Goal: Book appointment/travel/reservation

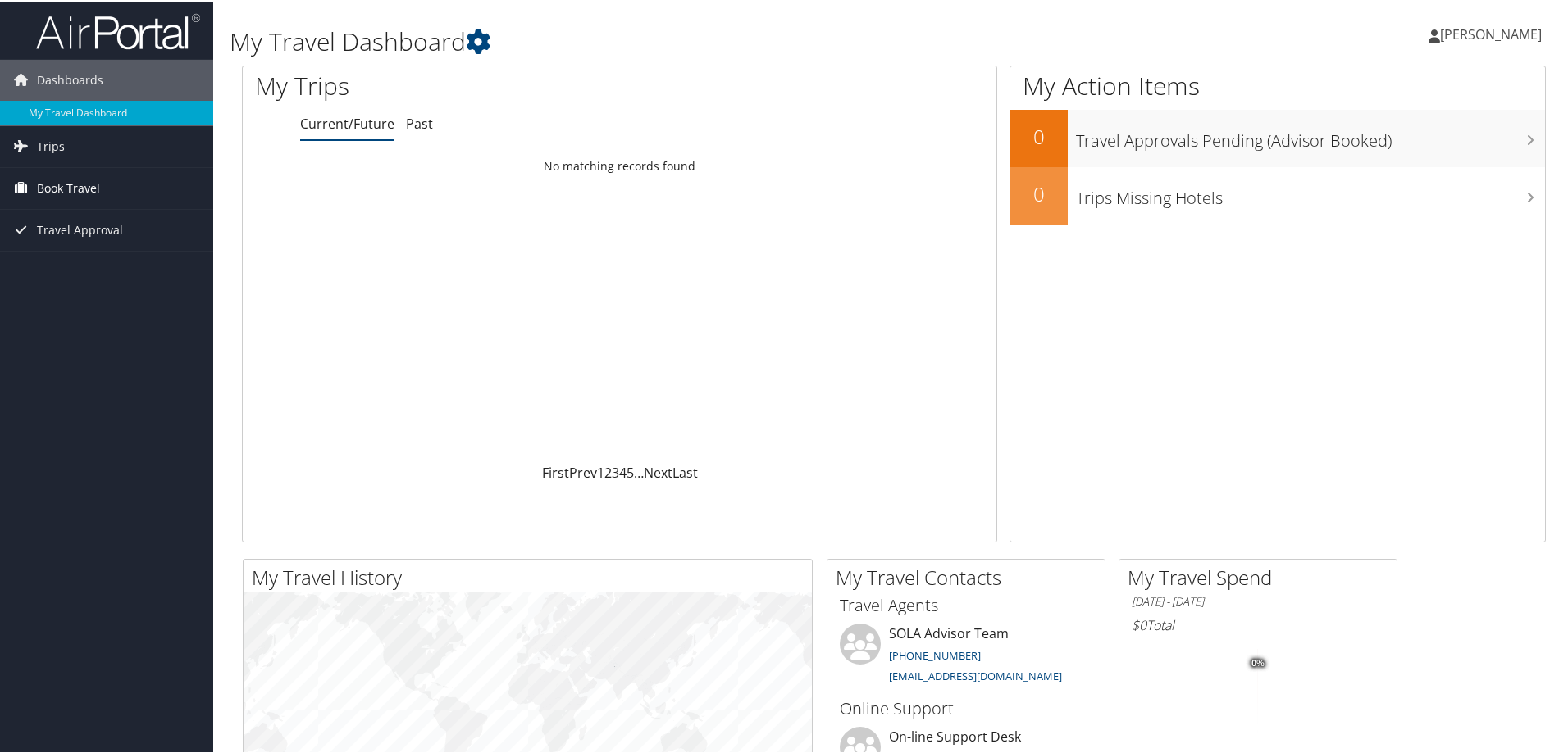
click at [66, 186] on span "Book Travel" at bounding box center [69, 187] width 64 height 41
click at [84, 262] on link "Book/Manage Online Trips" at bounding box center [106, 268] width 214 height 25
